Goal: Task Accomplishment & Management: Manage account settings

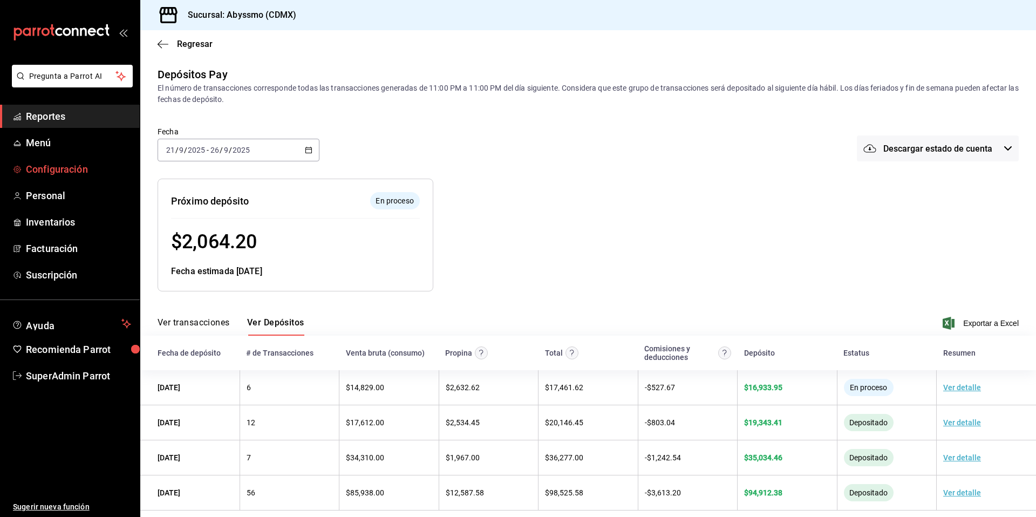
click at [47, 171] on span "Configuración" at bounding box center [78, 169] width 105 height 15
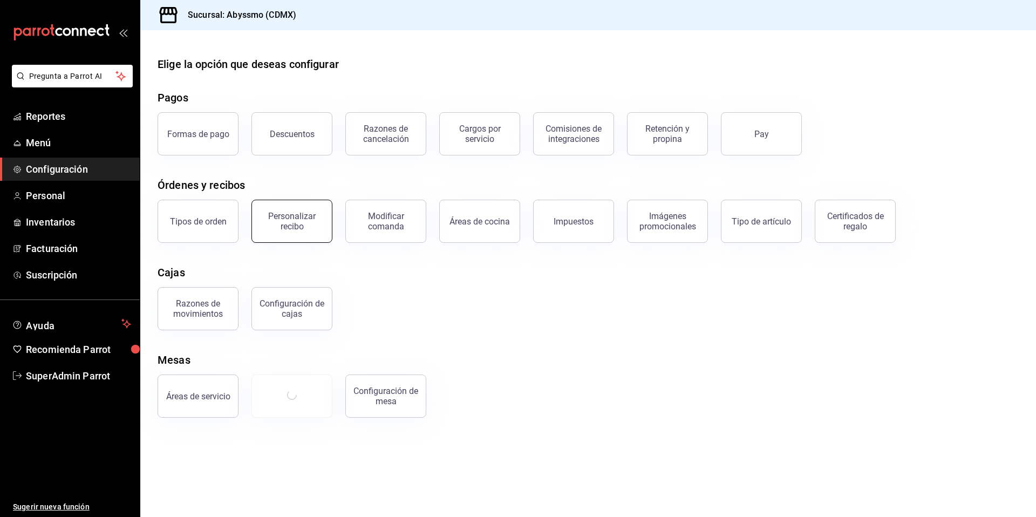
click at [309, 227] on div "Personalizar recibo" at bounding box center [291, 221] width 67 height 21
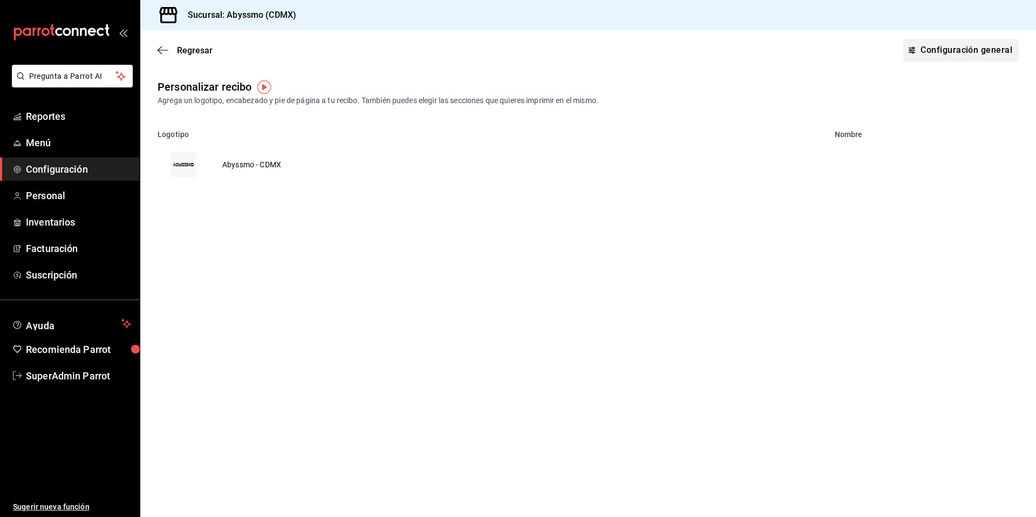
click at [965, 55] on link "Configuración general" at bounding box center [960, 50] width 115 height 23
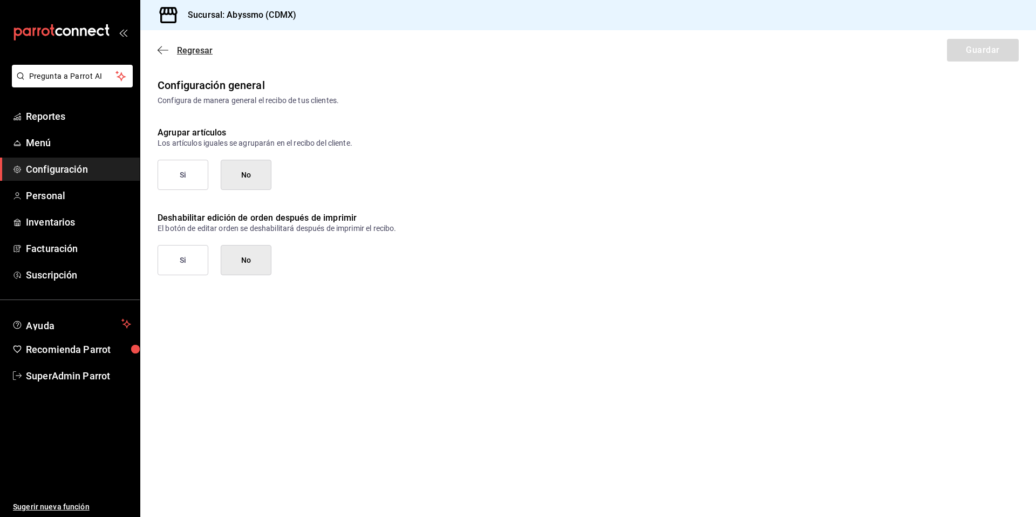
click at [169, 45] on span "Regresar" at bounding box center [185, 50] width 55 height 10
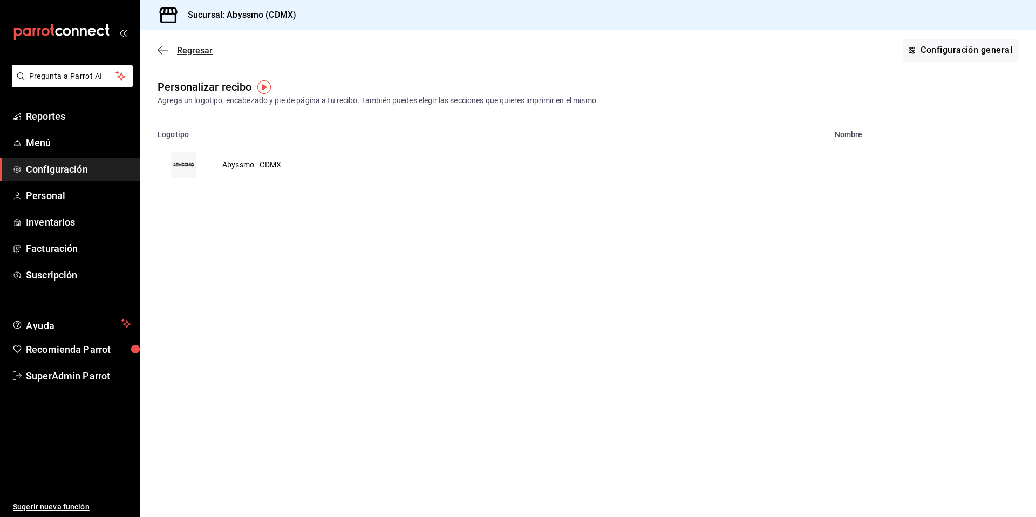
click at [190, 50] on span "Regresar" at bounding box center [195, 50] width 36 height 10
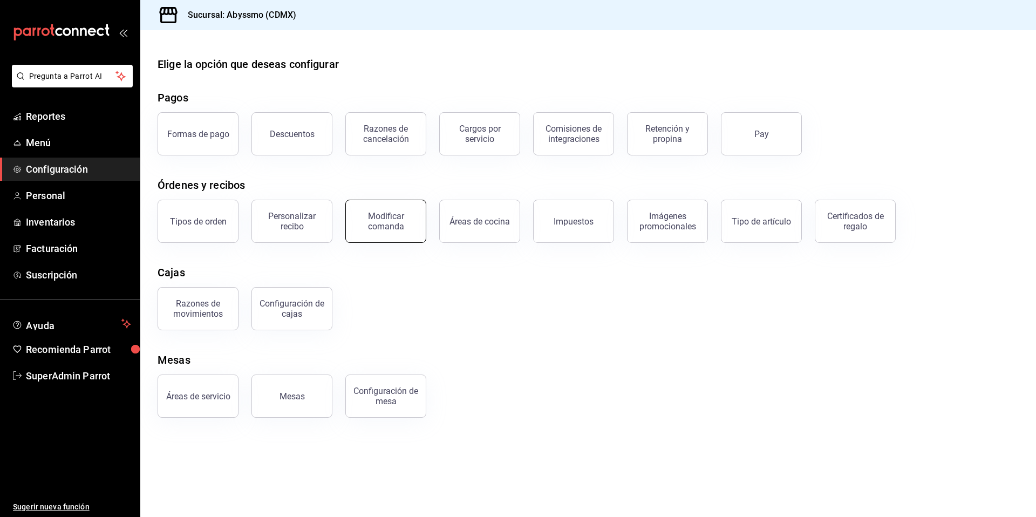
click at [381, 226] on div "Modificar comanda" at bounding box center [385, 221] width 67 height 21
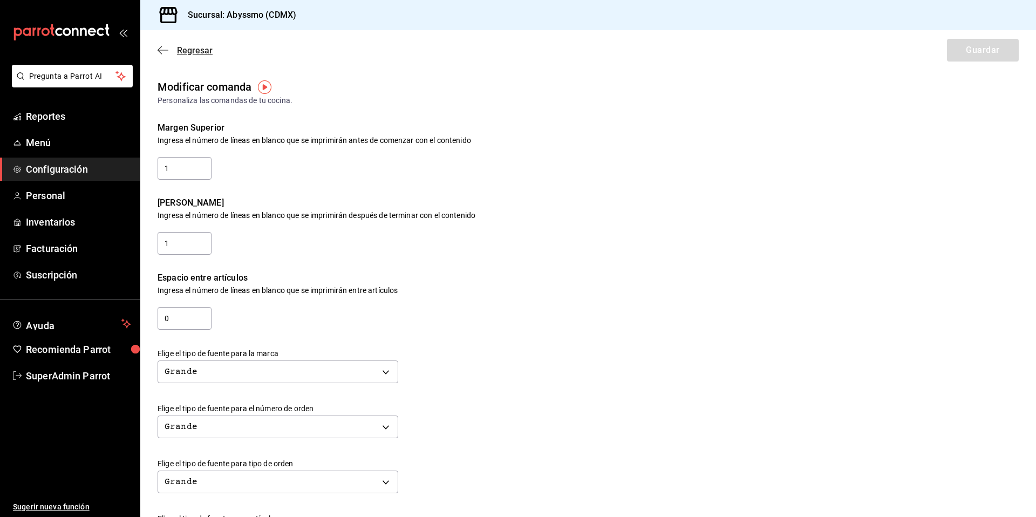
click at [190, 51] on span "Regresar" at bounding box center [195, 50] width 36 height 10
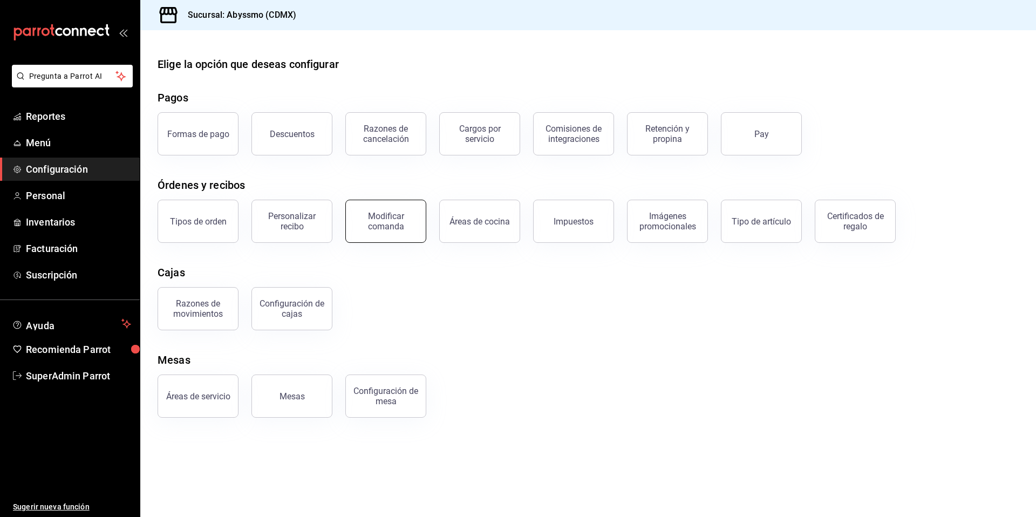
click at [388, 239] on button "Modificar comanda" at bounding box center [385, 221] width 81 height 43
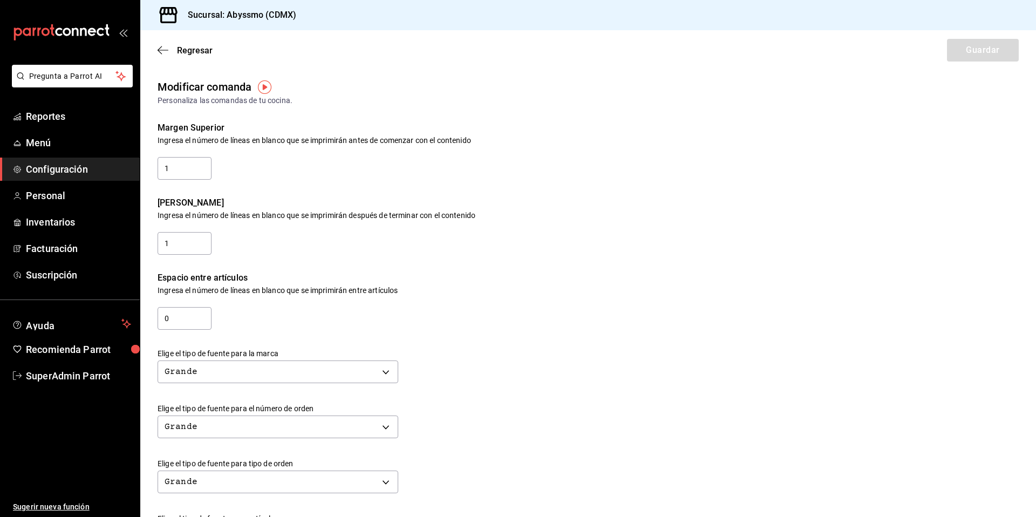
click at [262, 85] on img "button" at bounding box center [264, 86] width 13 height 13
click at [273, 134] on span "Ir a video" at bounding box center [265, 132] width 32 height 11
